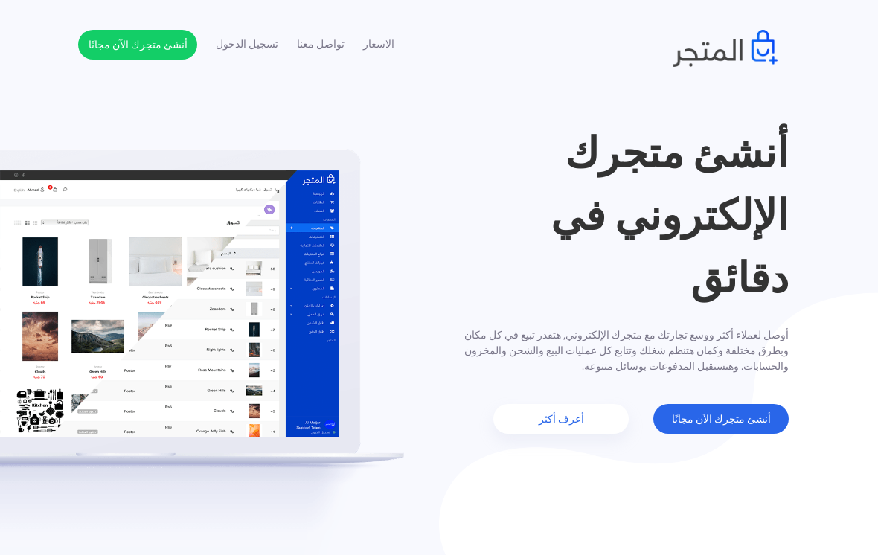
click at [744, 422] on link "أنشئ متجرك الآن مجانًا" at bounding box center [721, 419] width 135 height 30
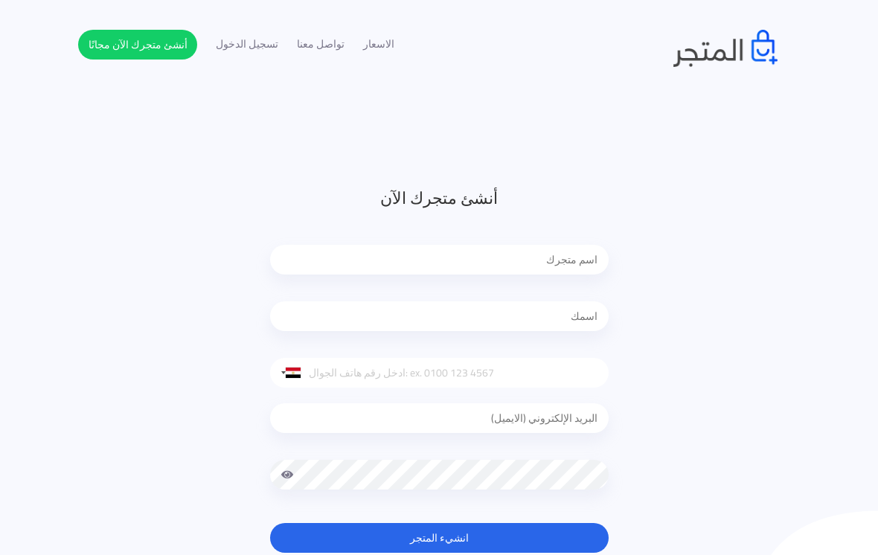
click at [553, 269] on input "text" at bounding box center [439, 260] width 339 height 30
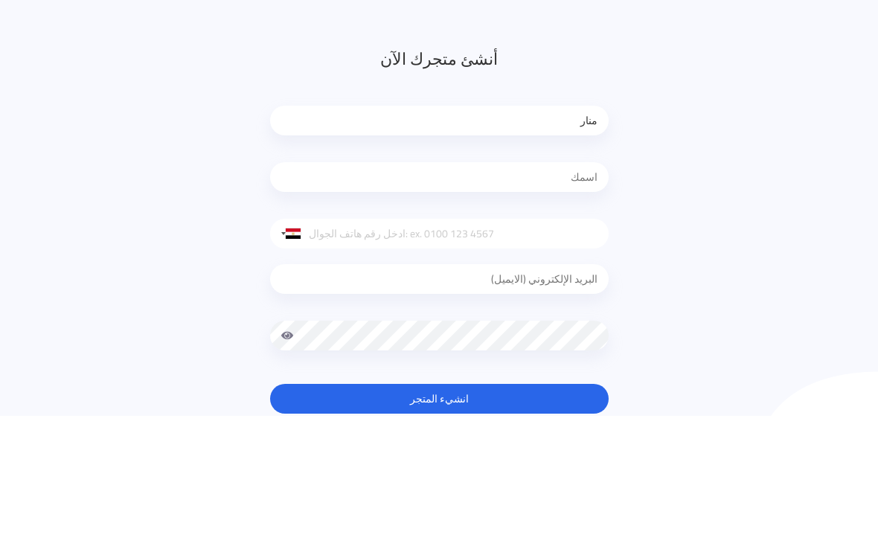
type input "منار"
click at [567, 302] on input "text" at bounding box center [439, 317] width 339 height 30
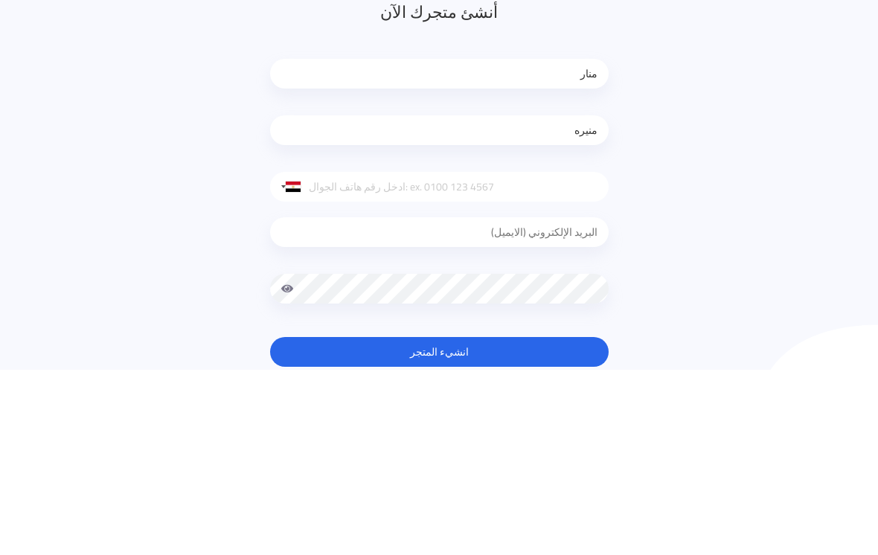
type input "منيره"
click at [535, 358] on input "tel" at bounding box center [439, 373] width 339 height 30
type input "0544126138"
